Goal: Task Accomplishment & Management: Complete application form

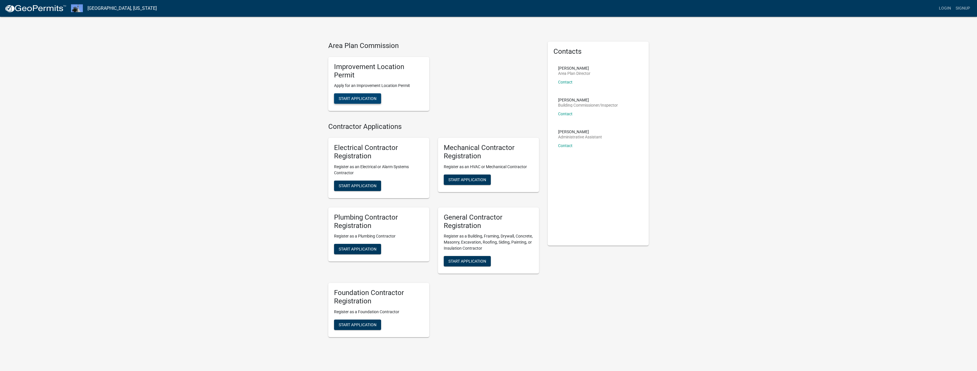
click at [362, 99] on span "Start Application" at bounding box center [358, 98] width 38 height 5
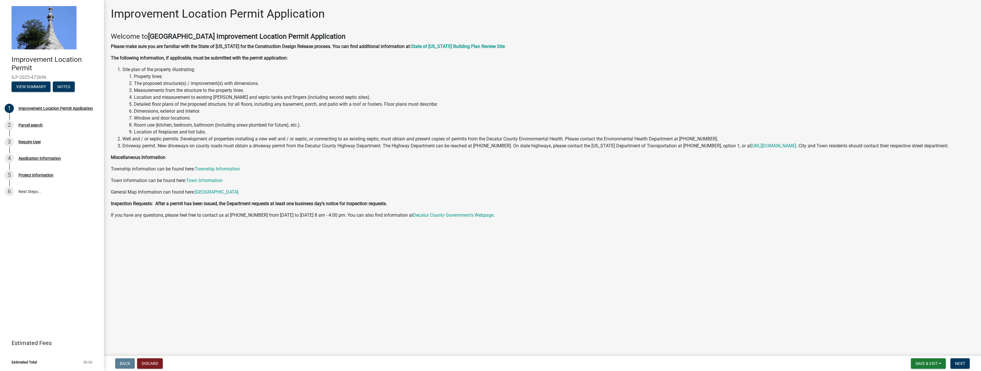
click at [182, 131] on li "Location of fireplaces and hot tubs." at bounding box center [554, 131] width 840 height 7
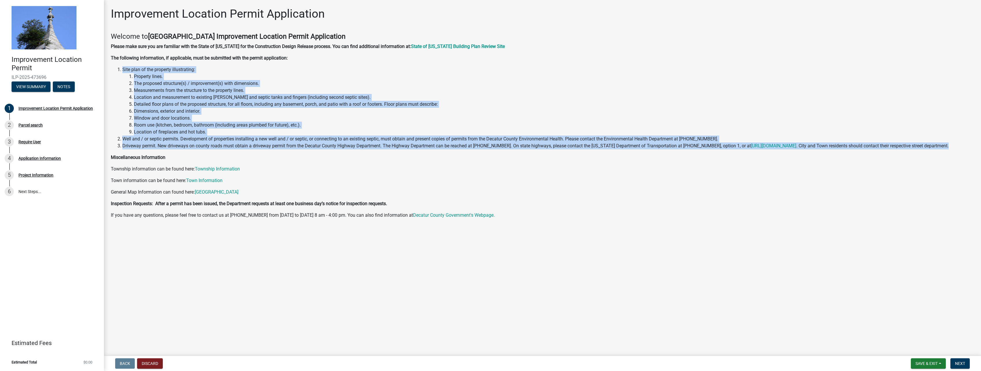
drag, startPoint x: 964, startPoint y: 144, endPoint x: 124, endPoint y: 70, distance: 844.1
click at [124, 70] on ol "Site plan of the property illustrating: Property lines. The proposed structure(…" at bounding box center [542, 107] width 863 height 83
copy ol "Site plan of the property illustrating: Property lines. The proposed structure(…"
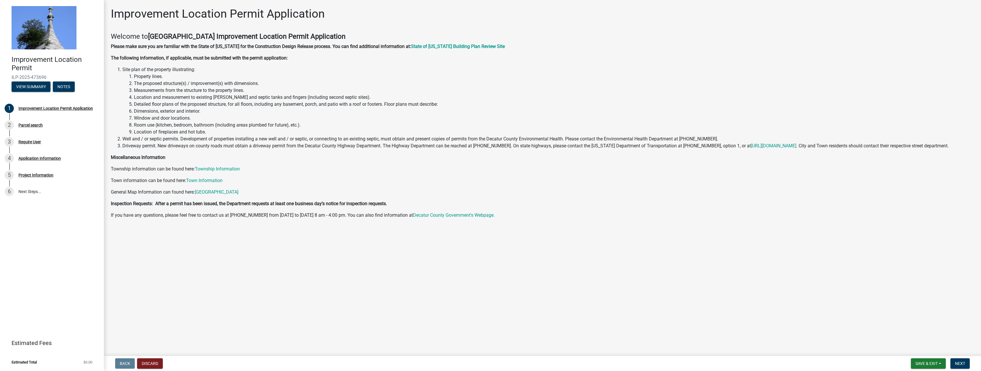
click at [425, 292] on main "Improvement Location Permit Application Welcome to [GEOGRAPHIC_DATA] Improvemen…" at bounding box center [542, 176] width 877 height 353
drag, startPoint x: 124, startPoint y: 137, endPoint x: 230, endPoint y: 131, distance: 106.1
click at [230, 131] on ol "Site plan of the property illustrating: Property lines. The proposed structure(…" at bounding box center [542, 107] width 863 height 83
drag, startPoint x: 412, startPoint y: 139, endPoint x: 208, endPoint y: 139, distance: 204.7
click at [208, 139] on li "Well and / or septic permits. Development of properties installing a new well a…" at bounding box center [548, 138] width 852 height 7
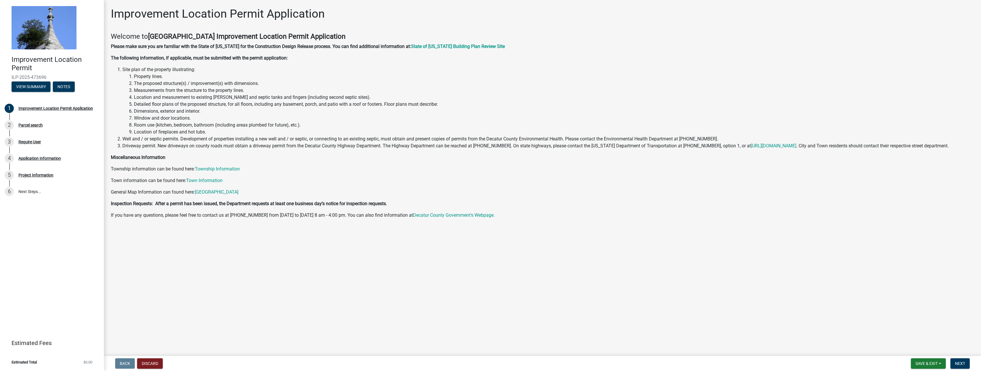
click at [155, 91] on li "Measurements from the structure to the property lines." at bounding box center [554, 90] width 840 height 7
